Goal: Information Seeking & Learning: Find specific fact

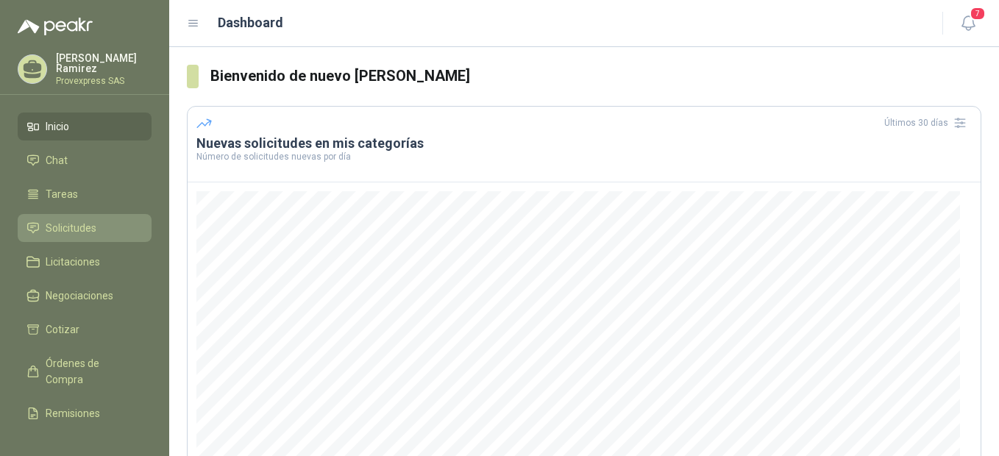
click at [73, 220] on span "Solicitudes" at bounding box center [71, 228] width 51 height 16
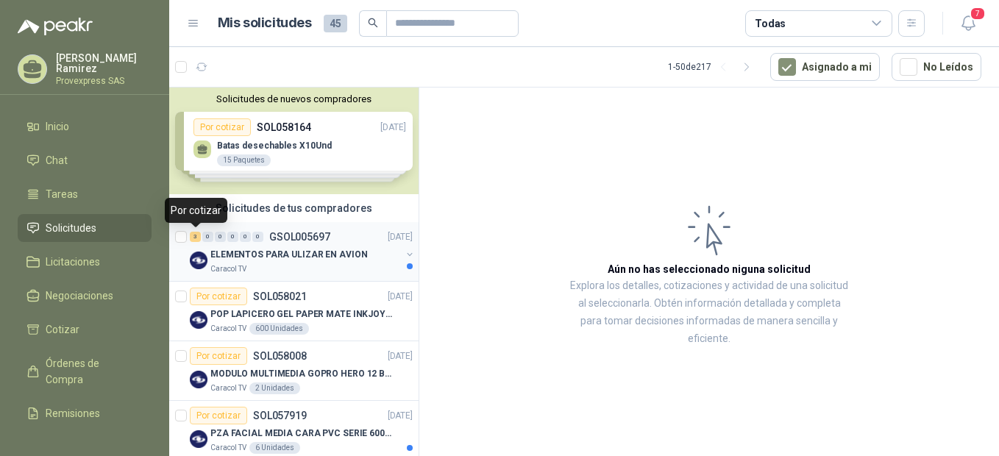
click at [198, 237] on div "3" at bounding box center [195, 237] width 11 height 10
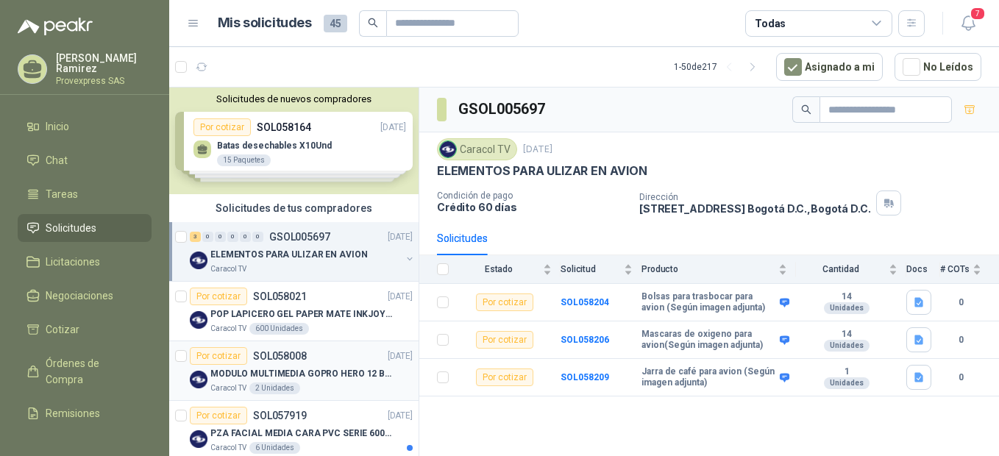
click at [212, 355] on div "Por cotizar" at bounding box center [218, 356] width 57 height 18
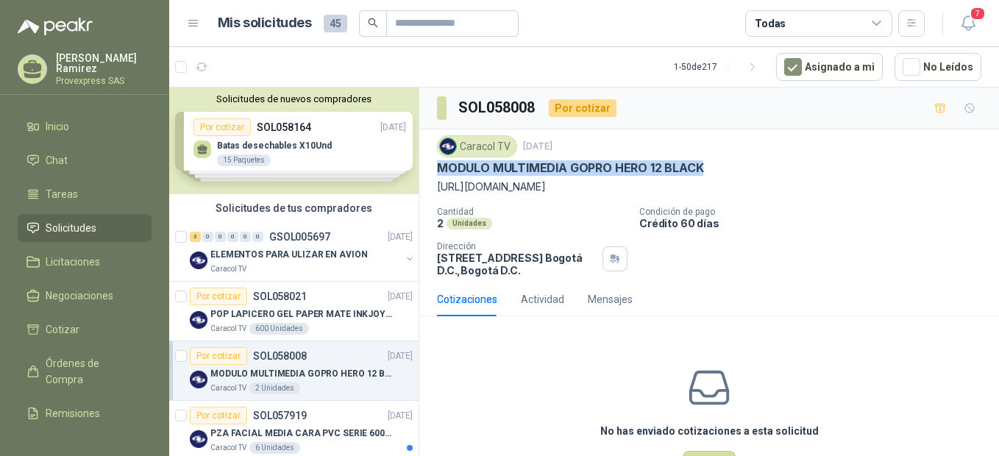
drag, startPoint x: 723, startPoint y: 167, endPoint x: 437, endPoint y: 165, distance: 286.2
click at [437, 165] on div "MODULO MULTIMEDIA GOPRO HERO 12 BLACK" at bounding box center [709, 167] width 544 height 15
drag, startPoint x: 437, startPoint y: 165, endPoint x: 542, endPoint y: 167, distance: 104.5
copy p "MODULO MULTIMEDIA GOPRO HERO 12 BLACK"
click at [217, 414] on div "Por cotizar" at bounding box center [218, 416] width 57 height 18
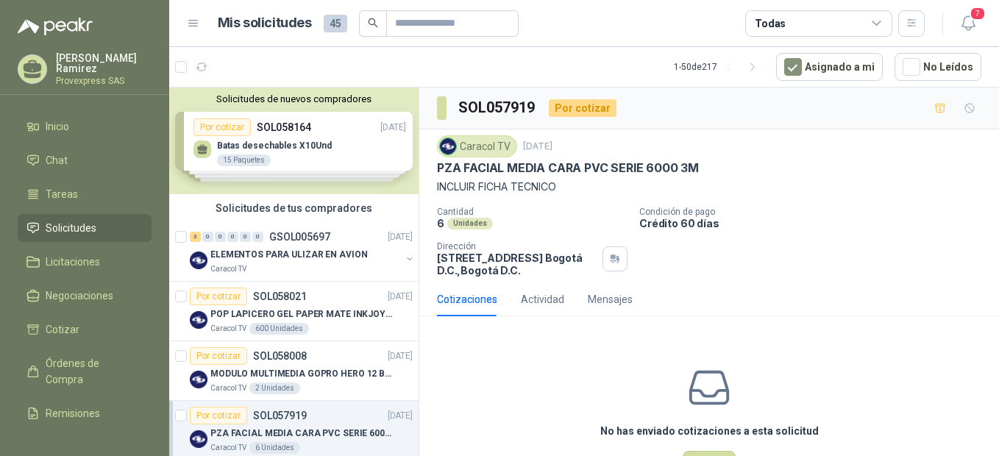
scroll to position [327, 0]
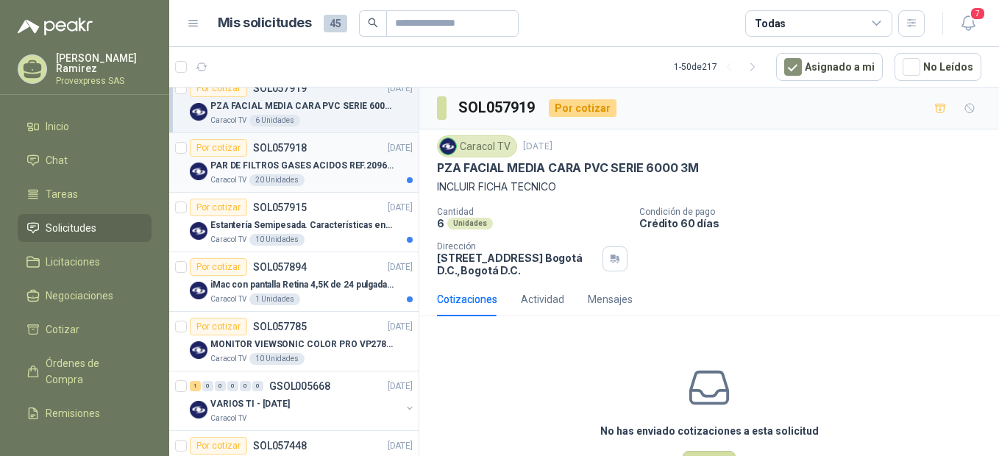
click at [208, 146] on div "Por cotizar" at bounding box center [218, 148] width 57 height 18
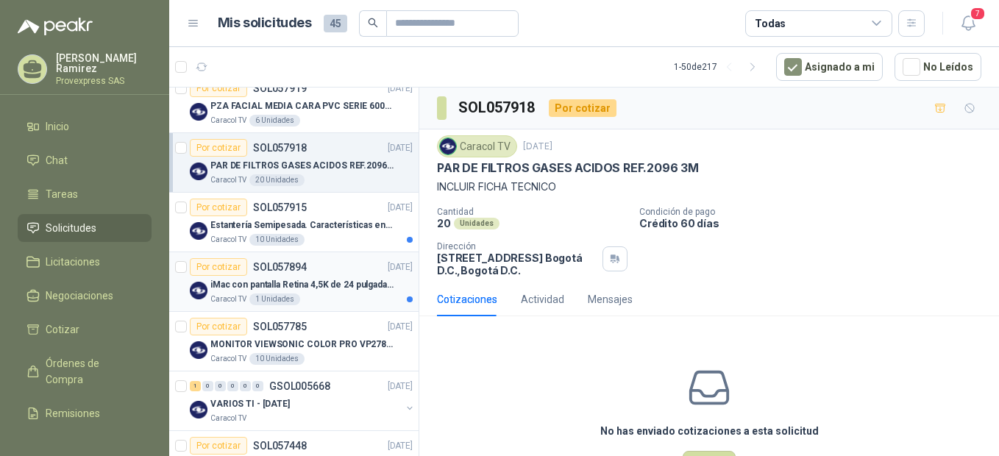
click at [219, 268] on div "Por cotizar" at bounding box center [218, 267] width 57 height 18
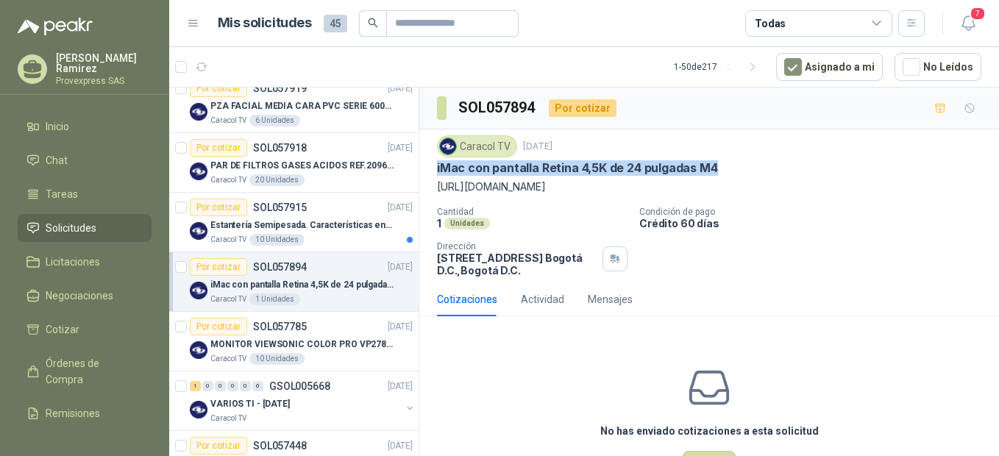
drag, startPoint x: 726, startPoint y: 166, endPoint x: 430, endPoint y: 168, distance: 295.8
click at [430, 168] on div "Caracol TV [DATE] iMac con pantalla Retina 4,5K de 24 pulgadas M4 [URL][DOMAIN_…" at bounding box center [709, 205] width 580 height 153
drag, startPoint x: 430, startPoint y: 168, endPoint x: 459, endPoint y: 165, distance: 28.9
copy p "iMac con pantalla Retina 4,5K de 24 pulgadas M4"
click at [477, 186] on p "[URL][DOMAIN_NAME]" at bounding box center [709, 187] width 544 height 16
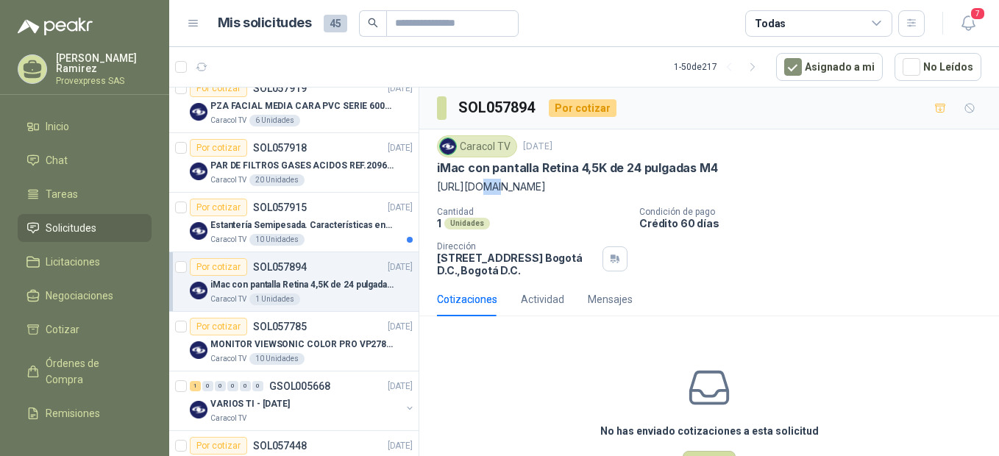
click at [477, 186] on p "[URL][DOMAIN_NAME]" at bounding box center [709, 187] width 544 height 16
drag, startPoint x: 477, startPoint y: 186, endPoint x: 439, endPoint y: 187, distance: 38.3
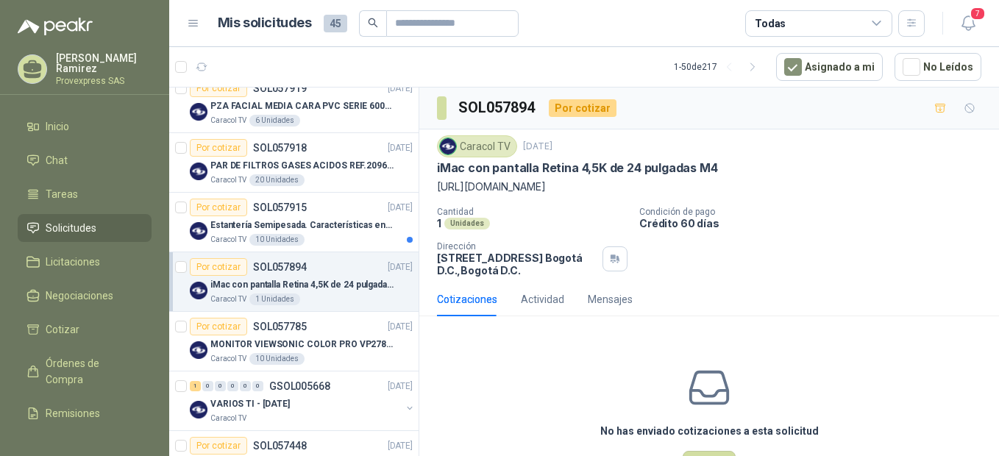
click at [437, 187] on p "[URL][DOMAIN_NAME]" at bounding box center [709, 187] width 544 height 16
click at [444, 187] on p "[URL][DOMAIN_NAME]" at bounding box center [709, 187] width 544 height 16
drag, startPoint x: 439, startPoint y: 185, endPoint x: 928, endPoint y: 190, distance: 489.3
click at [928, 190] on p "[URL][DOMAIN_NAME]" at bounding box center [709, 187] width 544 height 16
drag, startPoint x: 928, startPoint y: 190, endPoint x: 863, endPoint y: 182, distance: 65.3
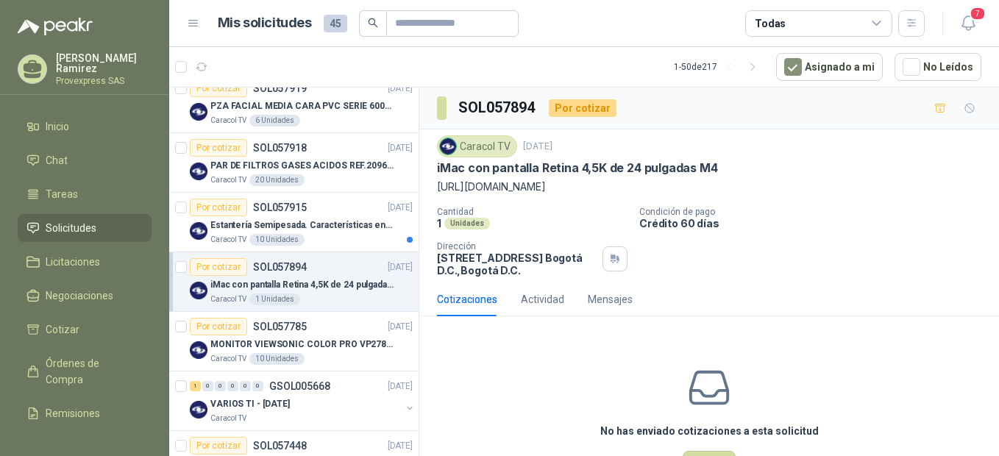
copy p "[URL][DOMAIN_NAME]"
click at [194, 388] on div "1" at bounding box center [195, 386] width 11 height 10
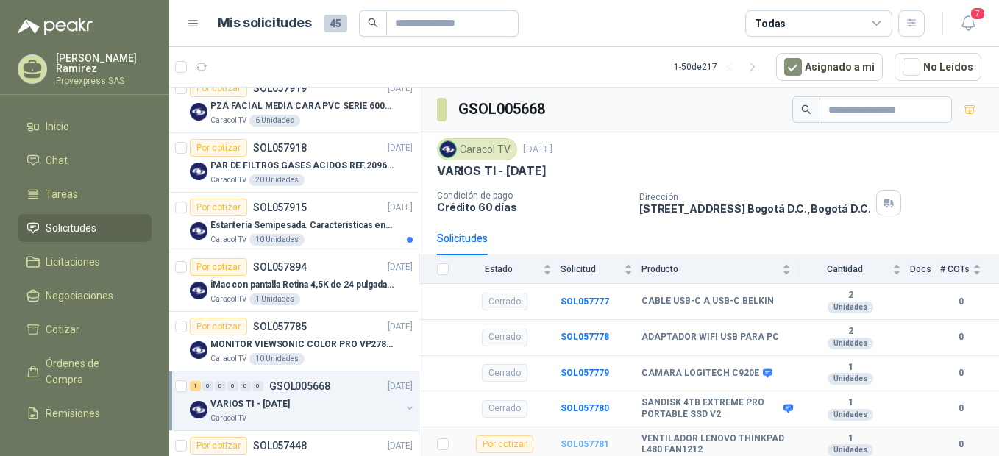
click at [580, 447] on b "SOL057781" at bounding box center [585, 444] width 49 height 10
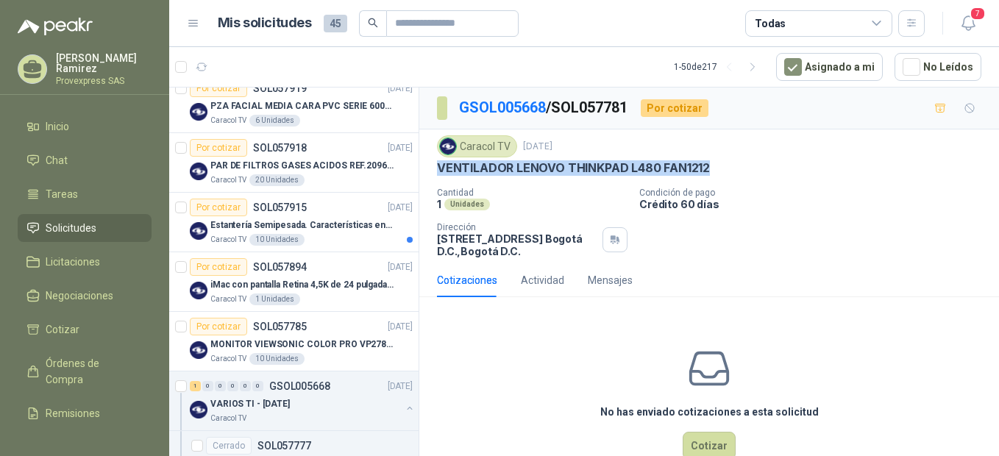
drag, startPoint x: 438, startPoint y: 169, endPoint x: 731, endPoint y: 165, distance: 292.9
click at [731, 165] on div "VENTILADOR LENOVO THINKPAD L480 FAN1212" at bounding box center [709, 167] width 544 height 15
drag, startPoint x: 731, startPoint y: 165, endPoint x: 680, endPoint y: 163, distance: 50.8
copy p "VENTILADOR LENOVO THINKPAD L480 FAN1212"
